Goal: Use online tool/utility: Utilize a website feature to perform a specific function

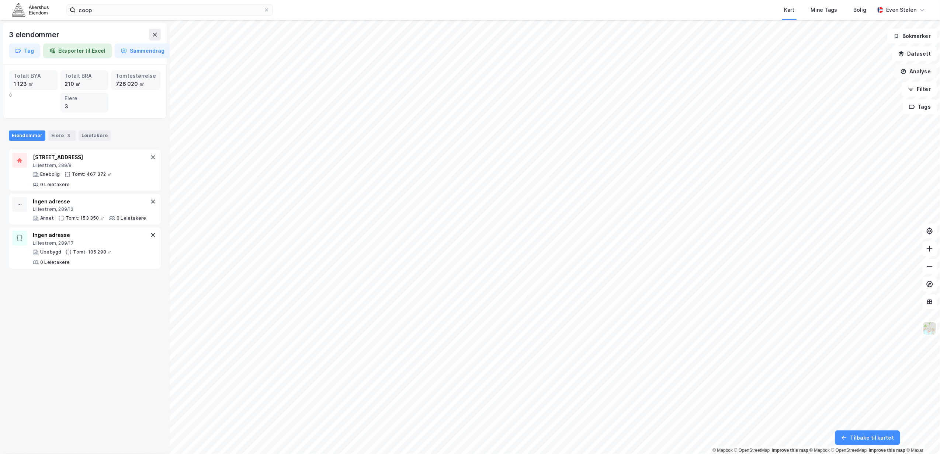
click at [907, 76] on button "Analyse" at bounding box center [915, 71] width 43 height 15
click at [861, 86] on div "Tegn område" at bounding box center [852, 87] width 64 height 6
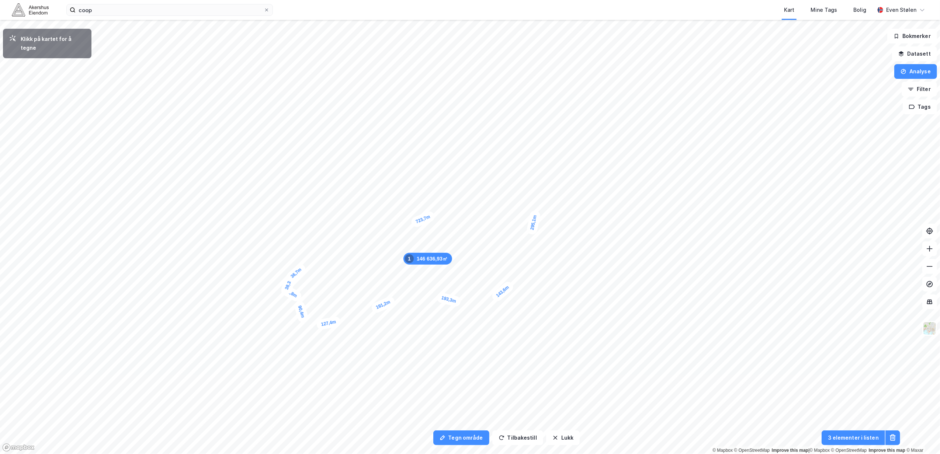
click at [301, 268] on div "36,7m" at bounding box center [296, 273] width 23 height 22
click at [308, 217] on div "35,3m" at bounding box center [303, 222] width 23 height 22
click at [309, 197] on div "52,9m" at bounding box center [308, 207] width 11 height 22
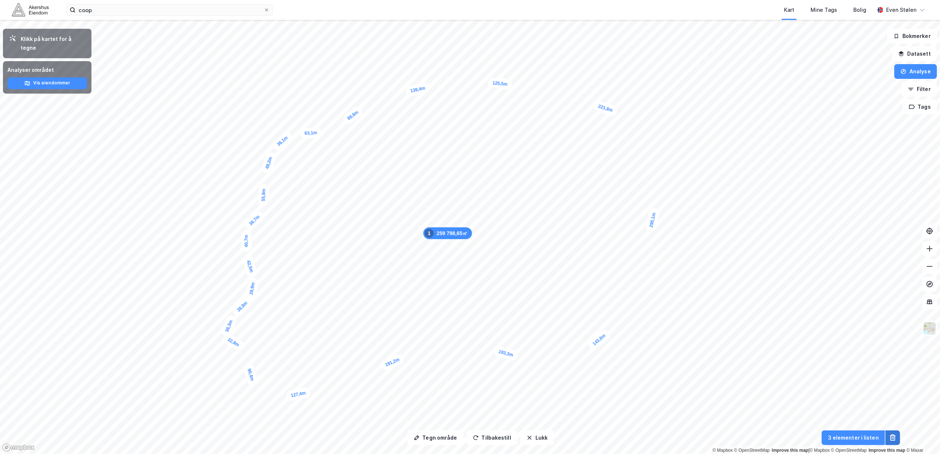
click at [893, 438] on icon at bounding box center [892, 438] width 1 height 3
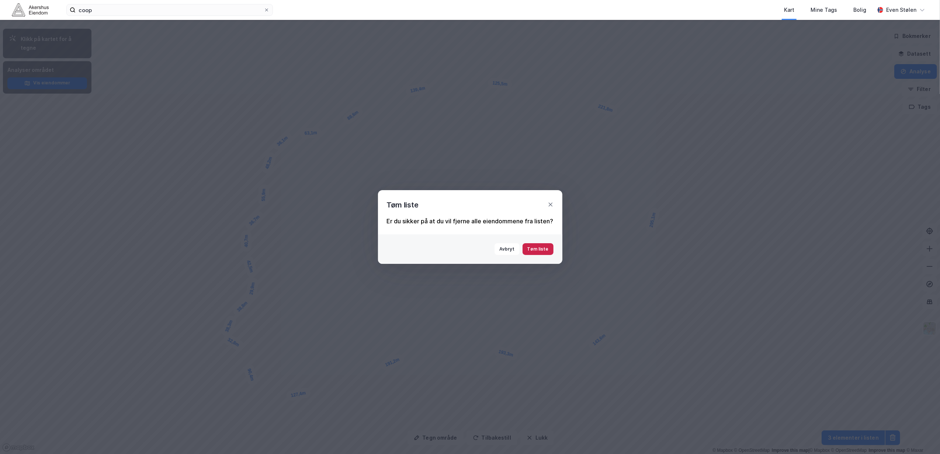
click at [546, 253] on button "Tøm liste" at bounding box center [538, 249] width 31 height 12
